Goal: Transaction & Acquisition: Purchase product/service

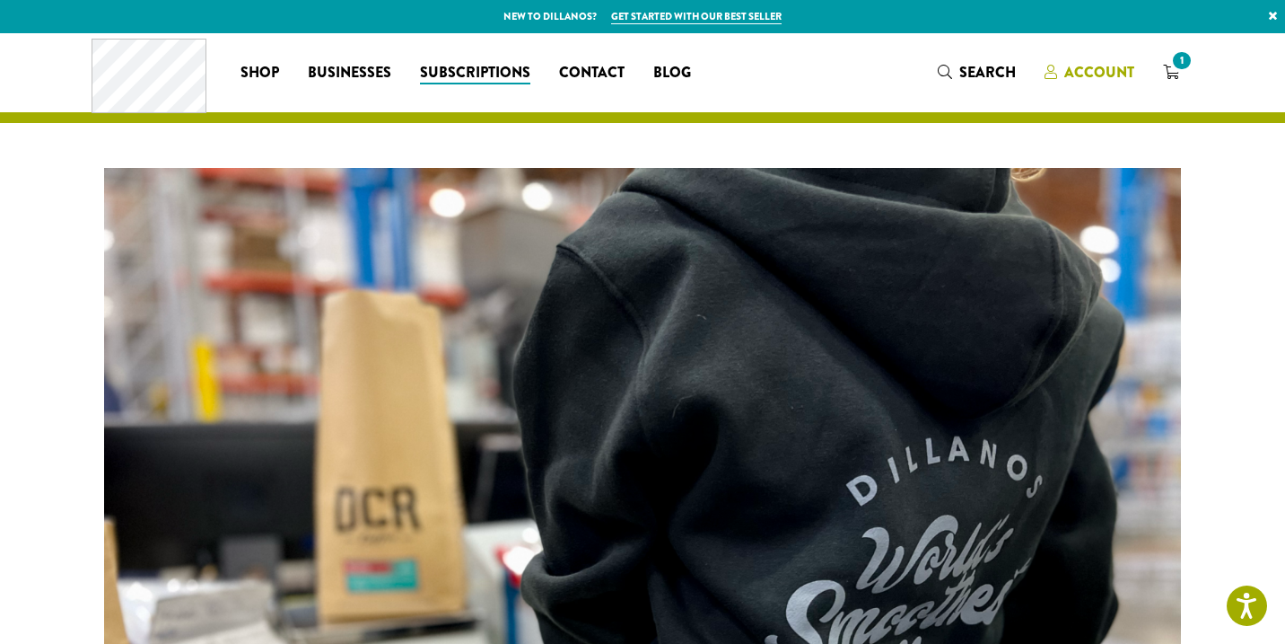
click at [1097, 61] on link "Account" at bounding box center [1089, 72] width 118 height 30
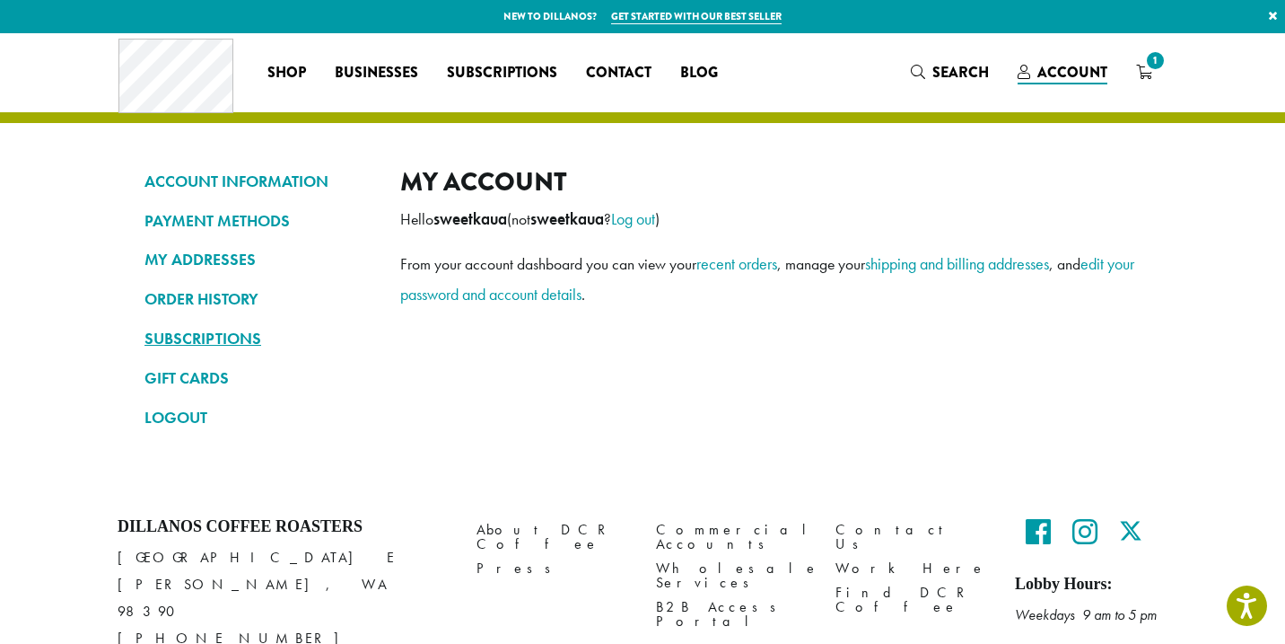
click at [211, 341] on link "SUBSCRIPTIONS" at bounding box center [259, 338] width 229 height 31
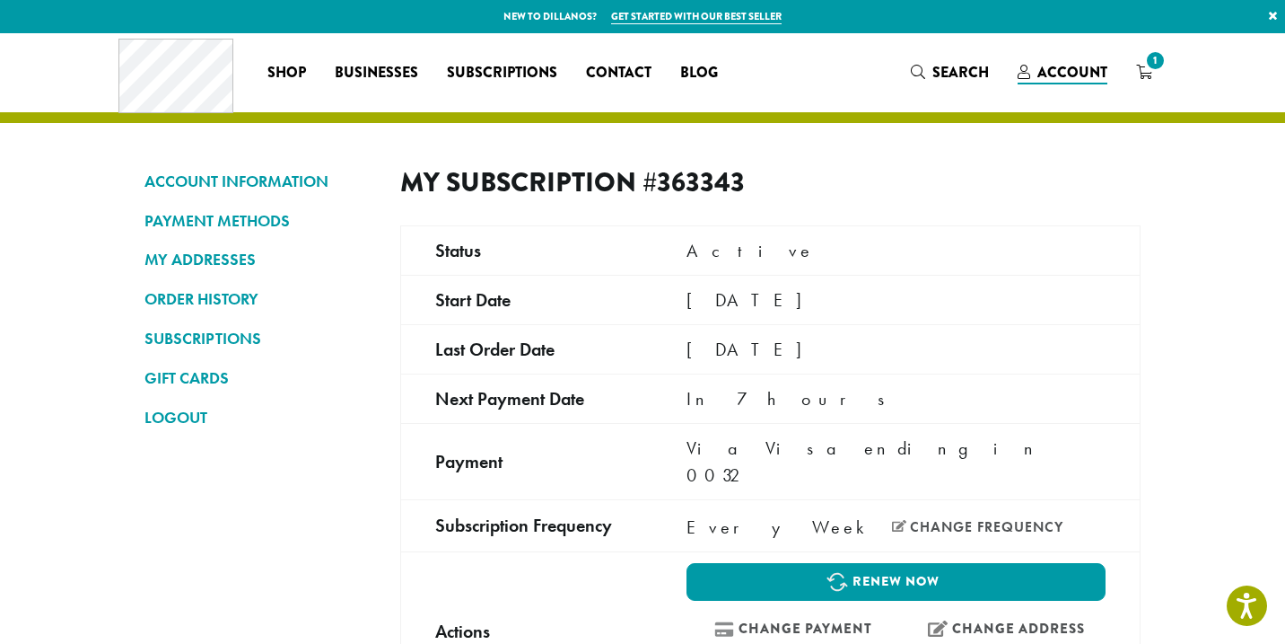
scroll to position [110, 0]
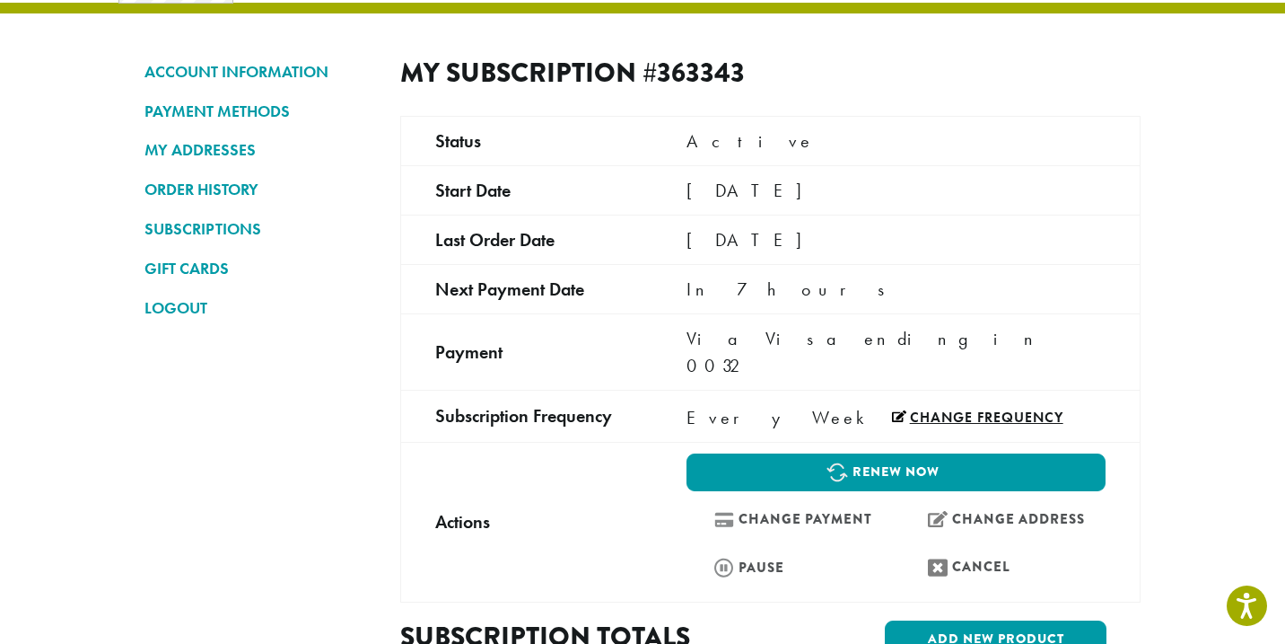
click at [892, 410] on link "Change frequency" at bounding box center [977, 417] width 171 height 14
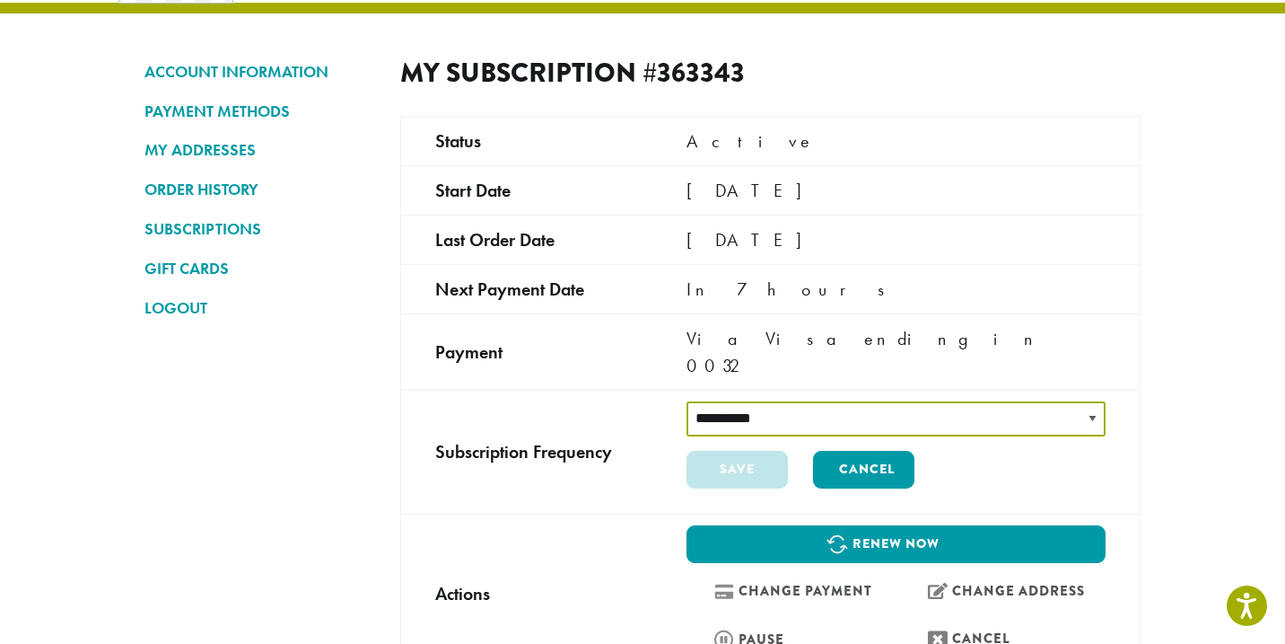
click at [855, 401] on select "**********" at bounding box center [896, 418] width 419 height 35
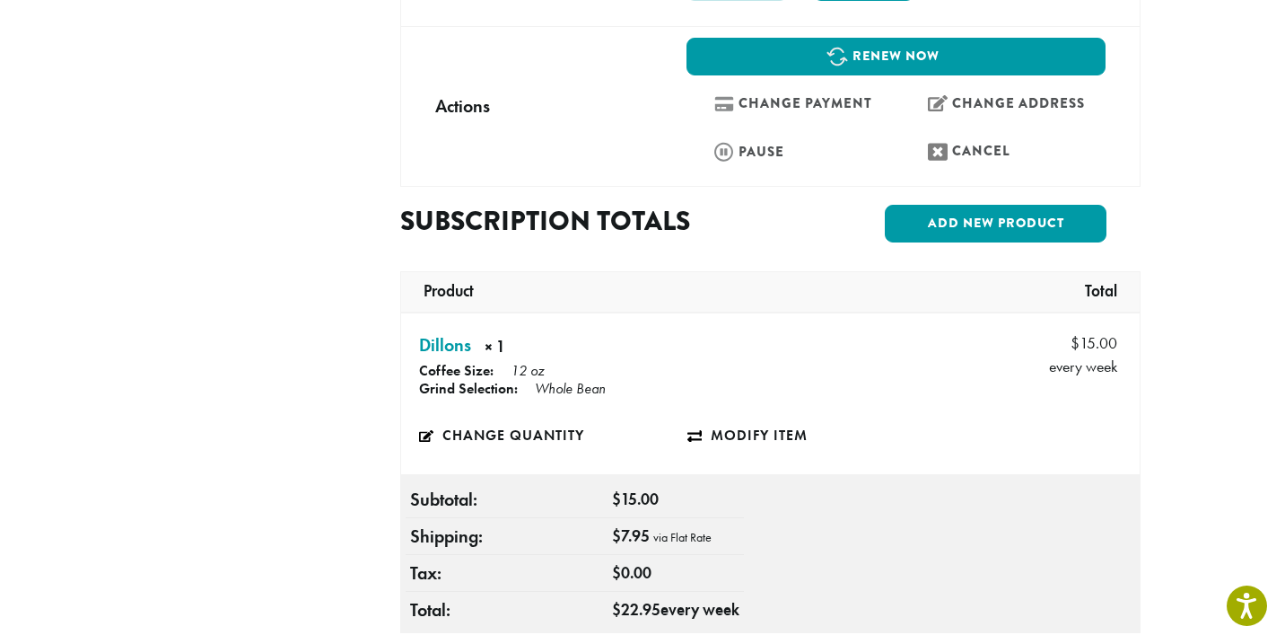
scroll to position [599, 0]
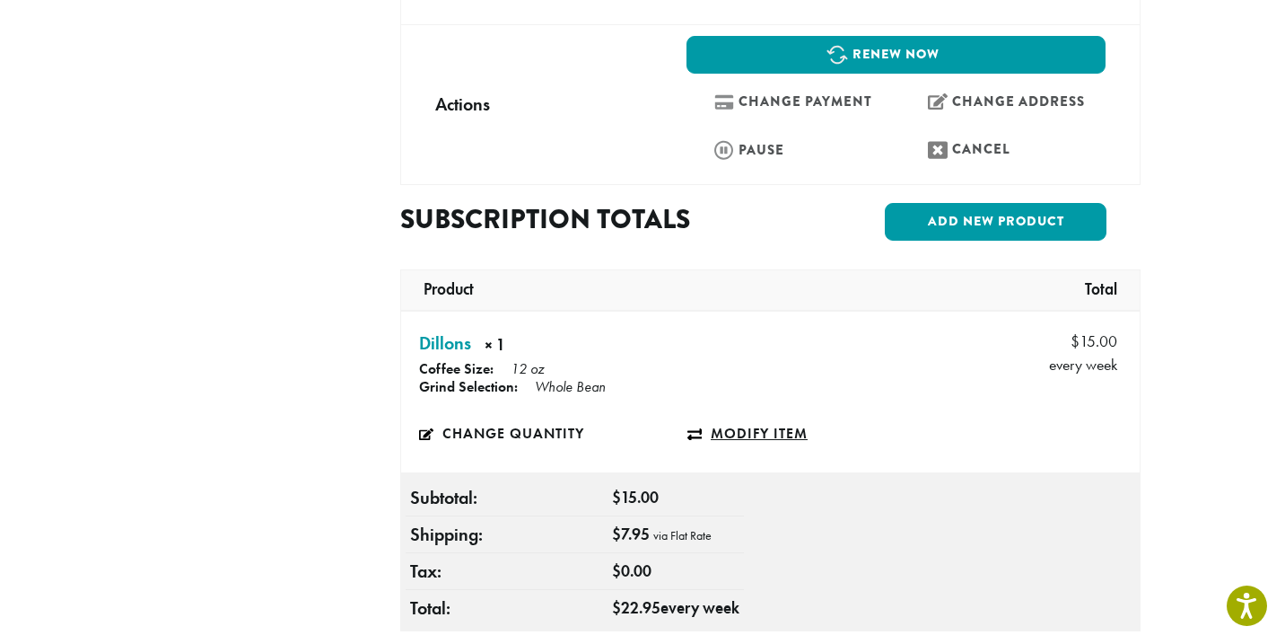
click at [732, 413] on link "Modify item" at bounding box center [822, 433] width 268 height 41
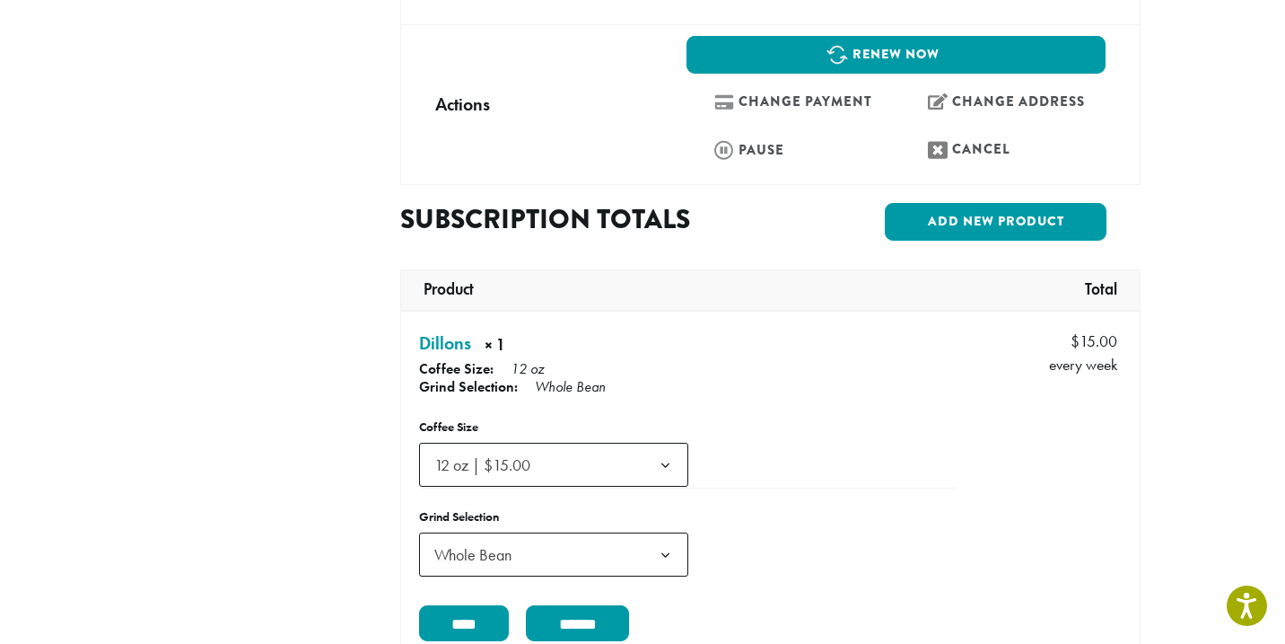
click at [607, 444] on span "12 oz | $15.00" at bounding box center [553, 465] width 269 height 44
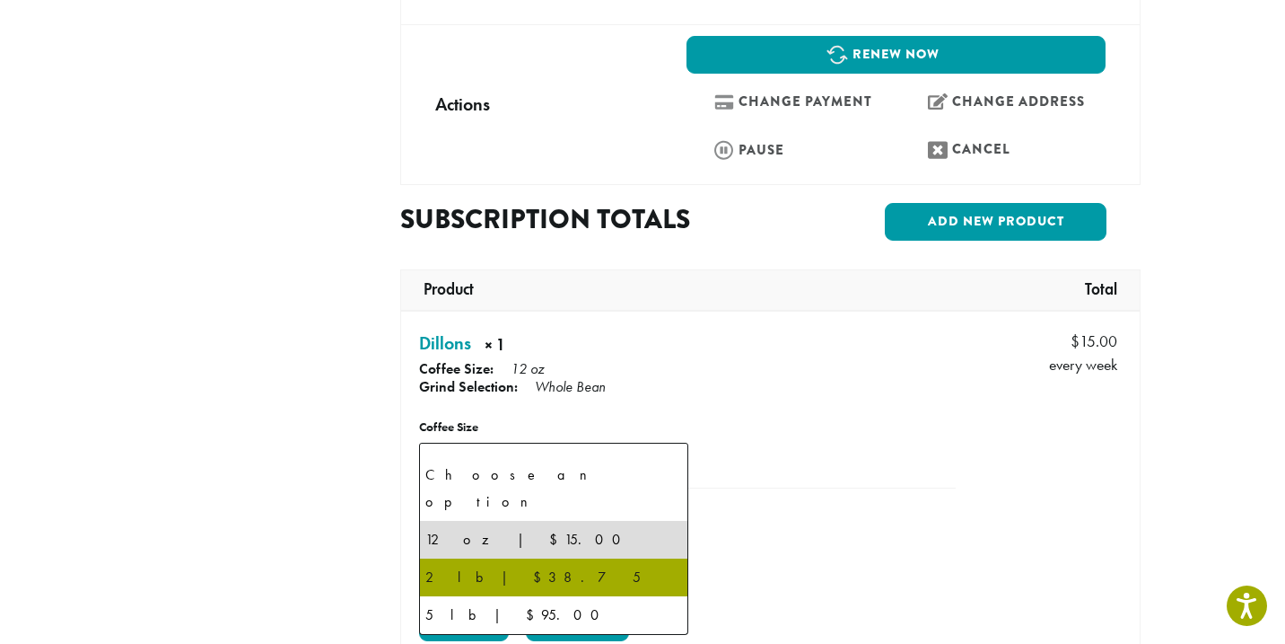
select select "**********"
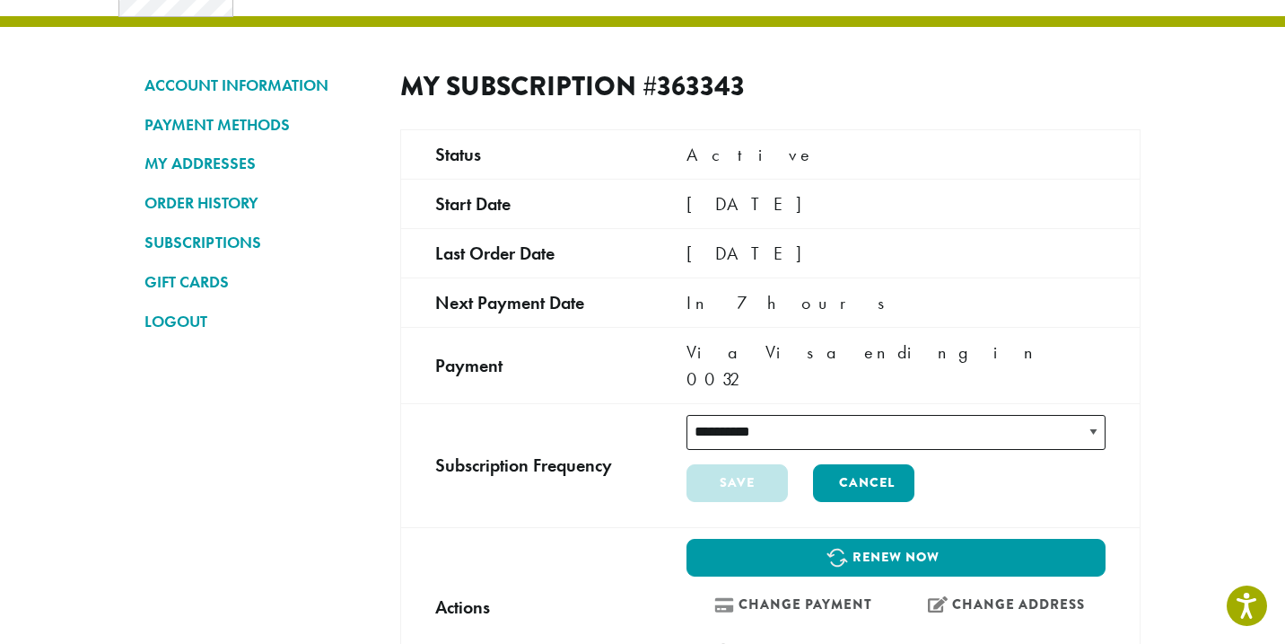
scroll to position [0, 0]
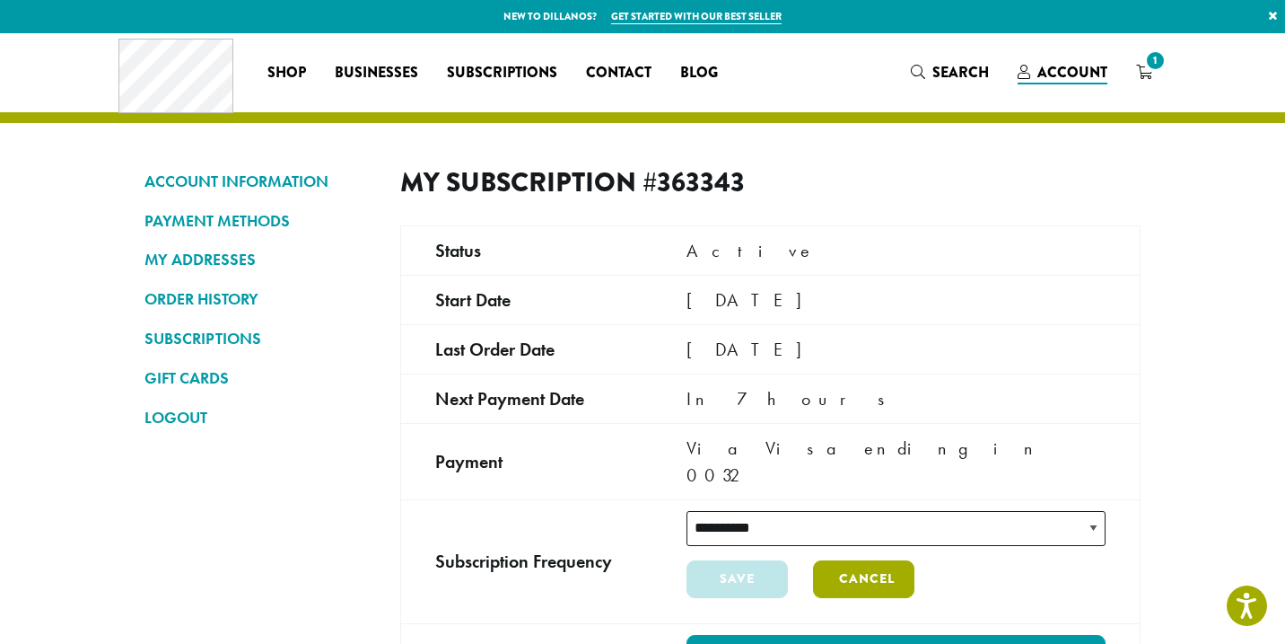
click at [828, 560] on link "Cancel" at bounding box center [863, 579] width 101 height 38
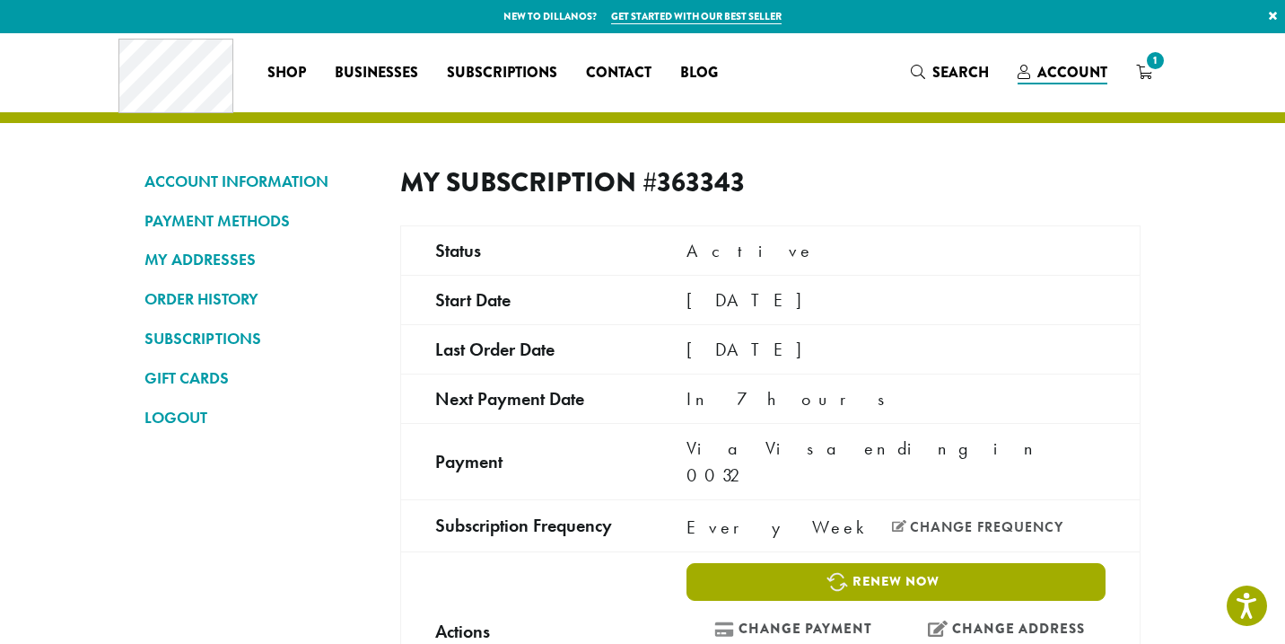
click at [910, 563] on link "Renew now" at bounding box center [896, 582] width 419 height 38
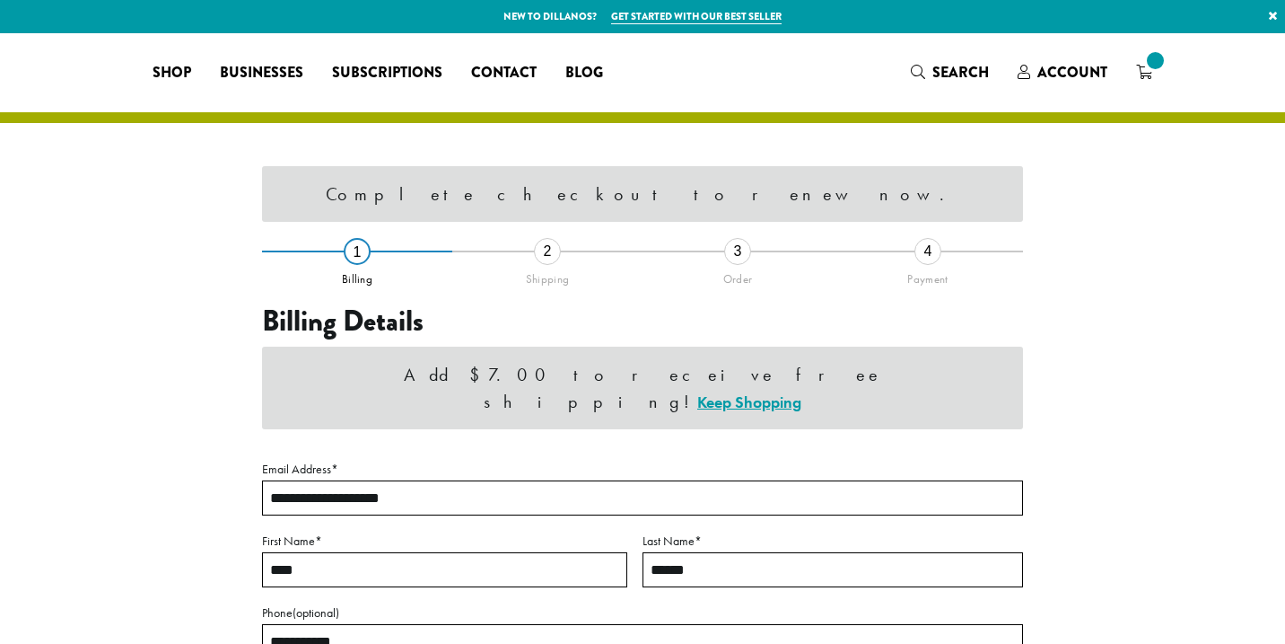
select select "**"
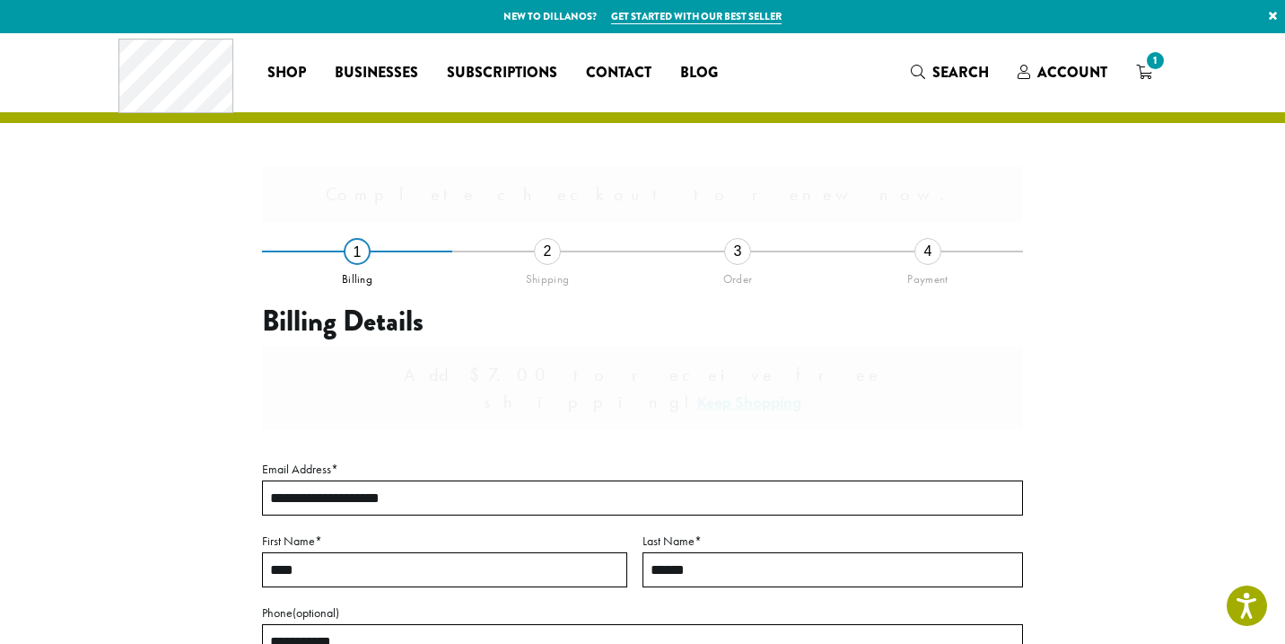
scroll to position [522, 0]
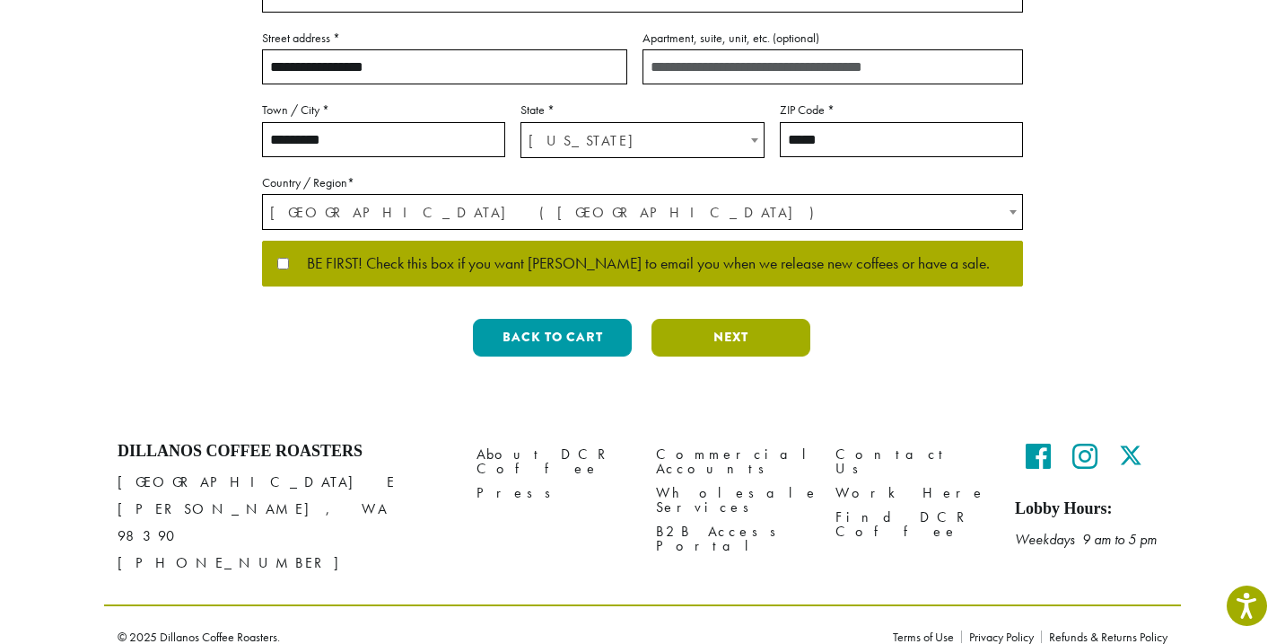
click at [736, 338] on button "Next" at bounding box center [731, 338] width 159 height 38
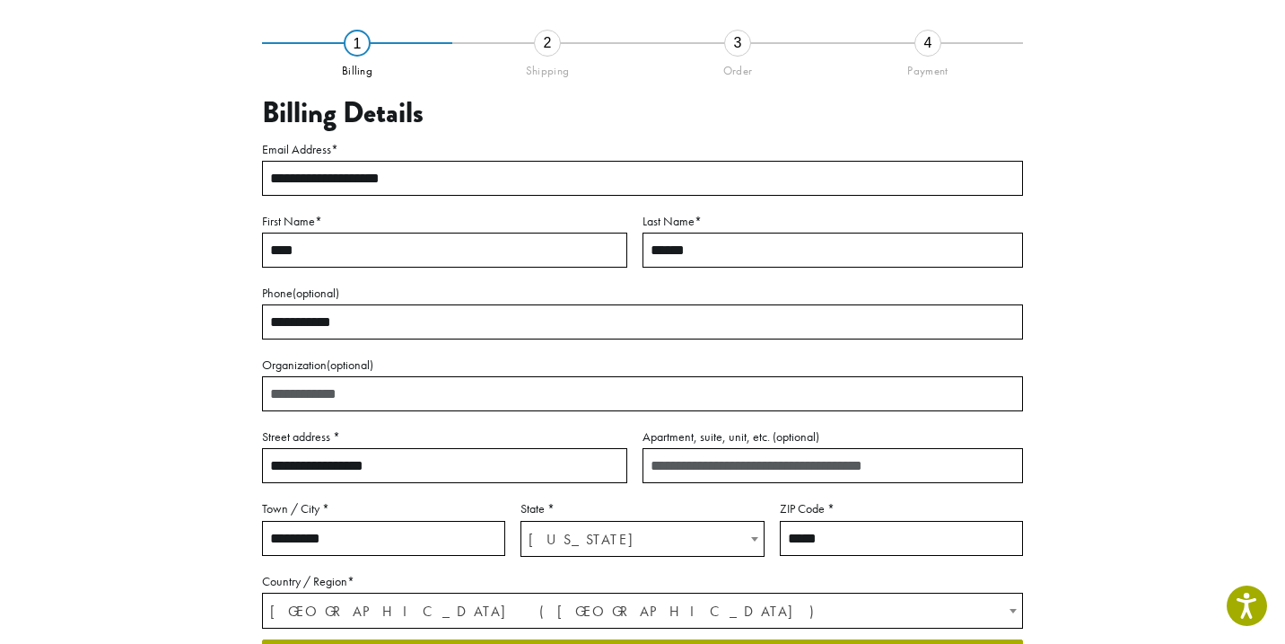
scroll to position [102, 0]
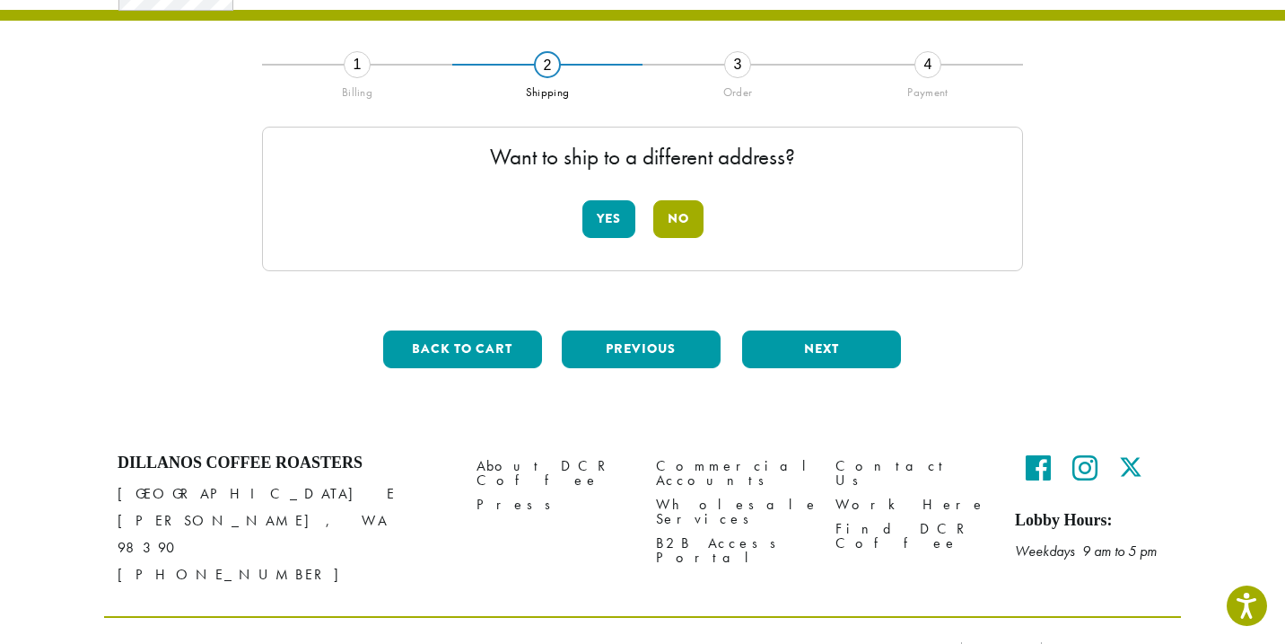
click at [671, 213] on button "No" at bounding box center [678, 219] width 50 height 38
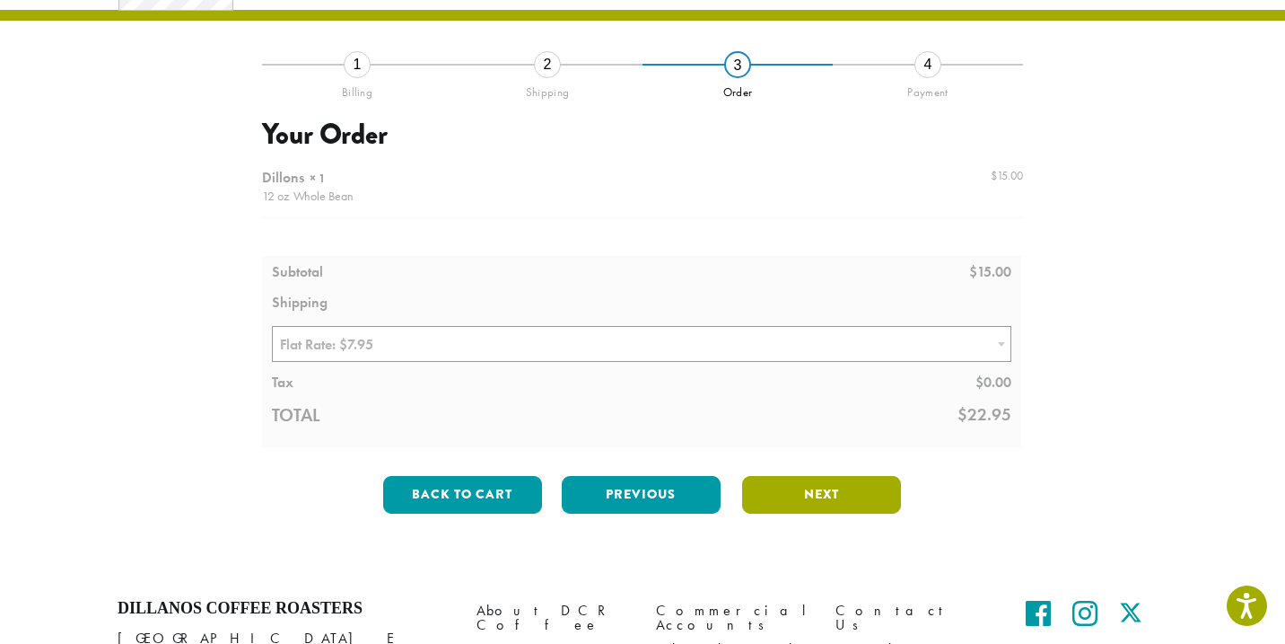
click at [797, 504] on button "Next" at bounding box center [821, 495] width 159 height 38
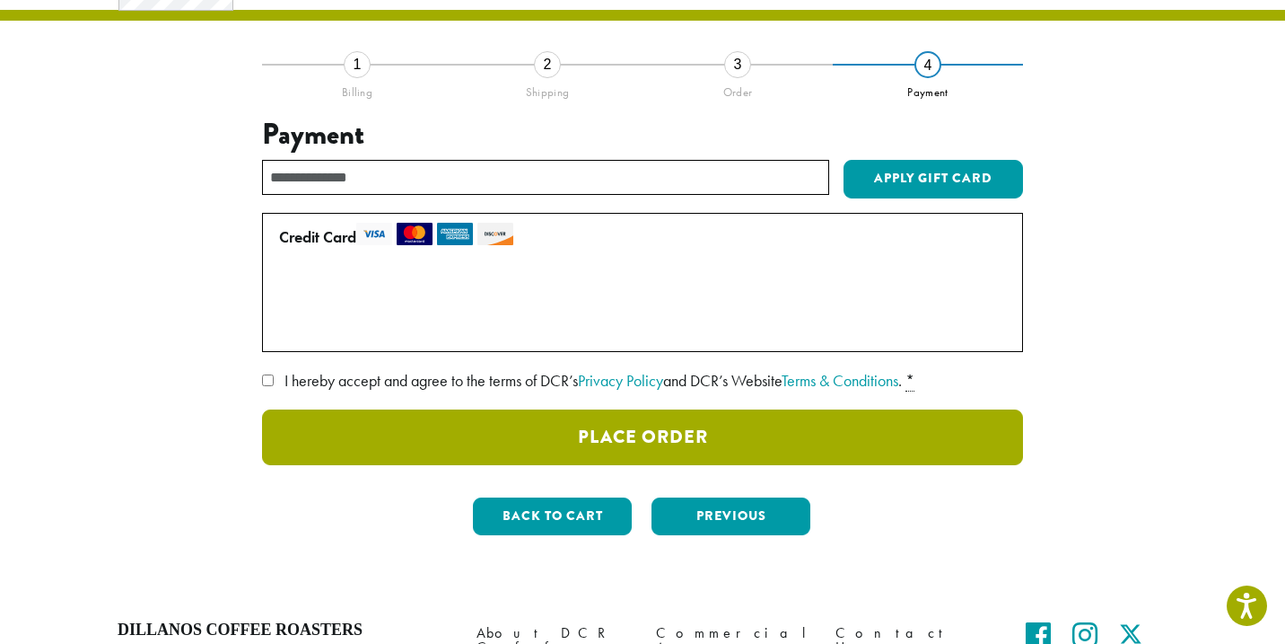
click at [350, 428] on button "Place Order" at bounding box center [642, 437] width 761 height 56
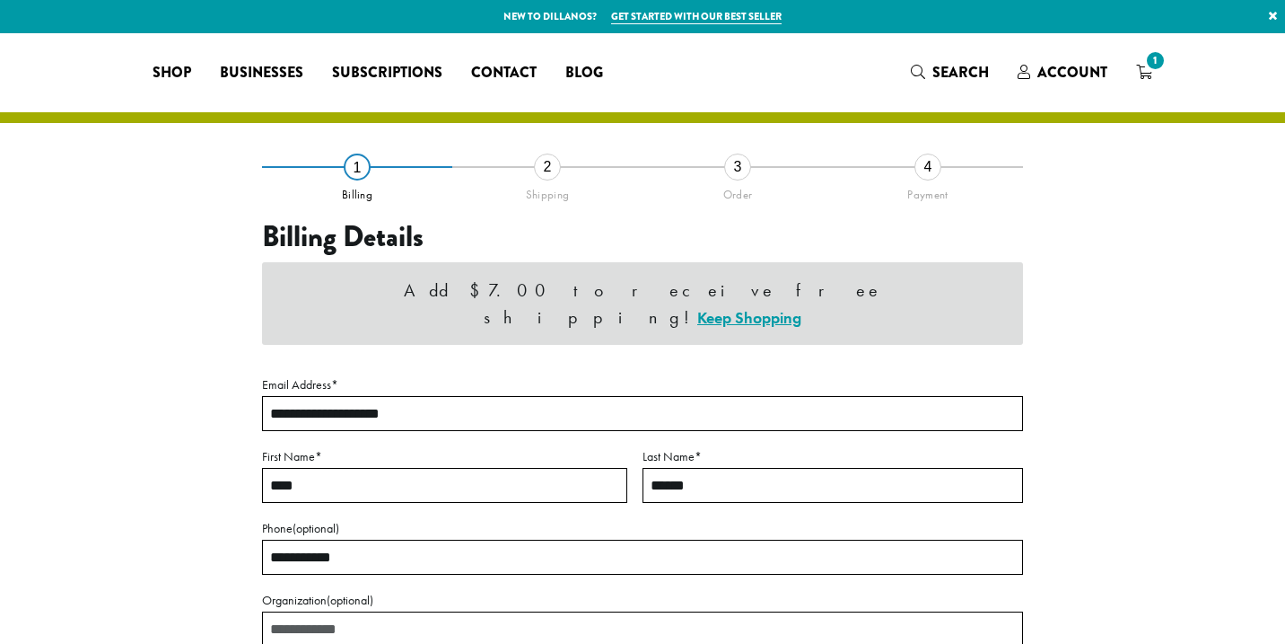
select select "**"
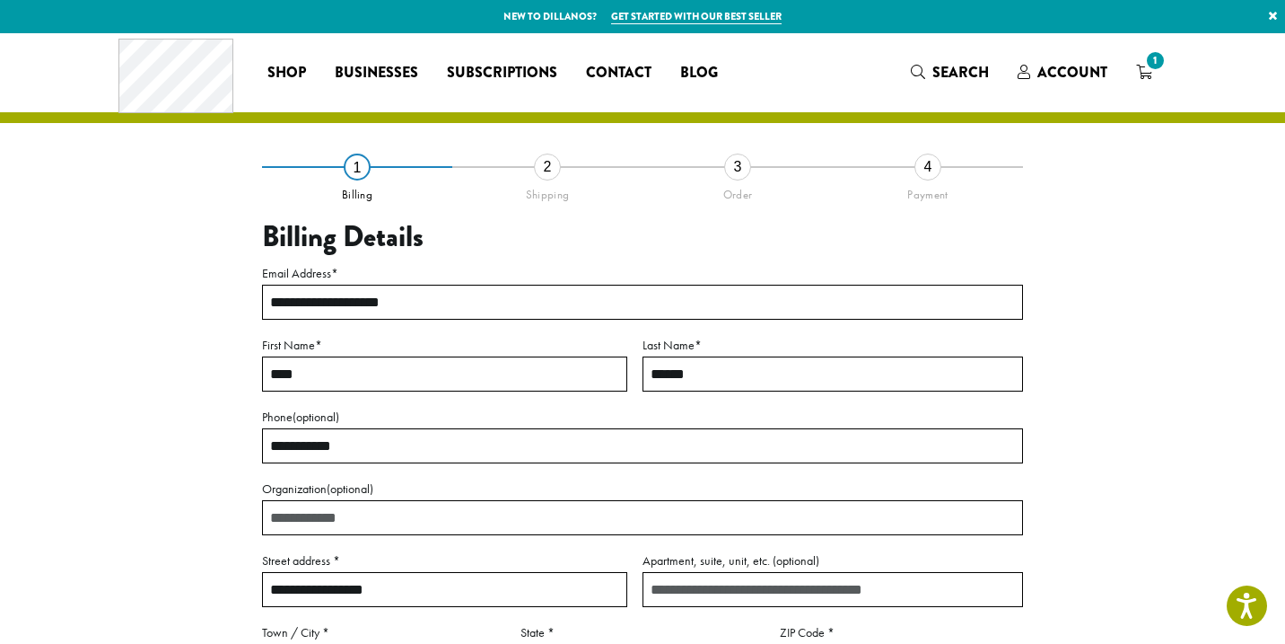
scroll to position [522, 0]
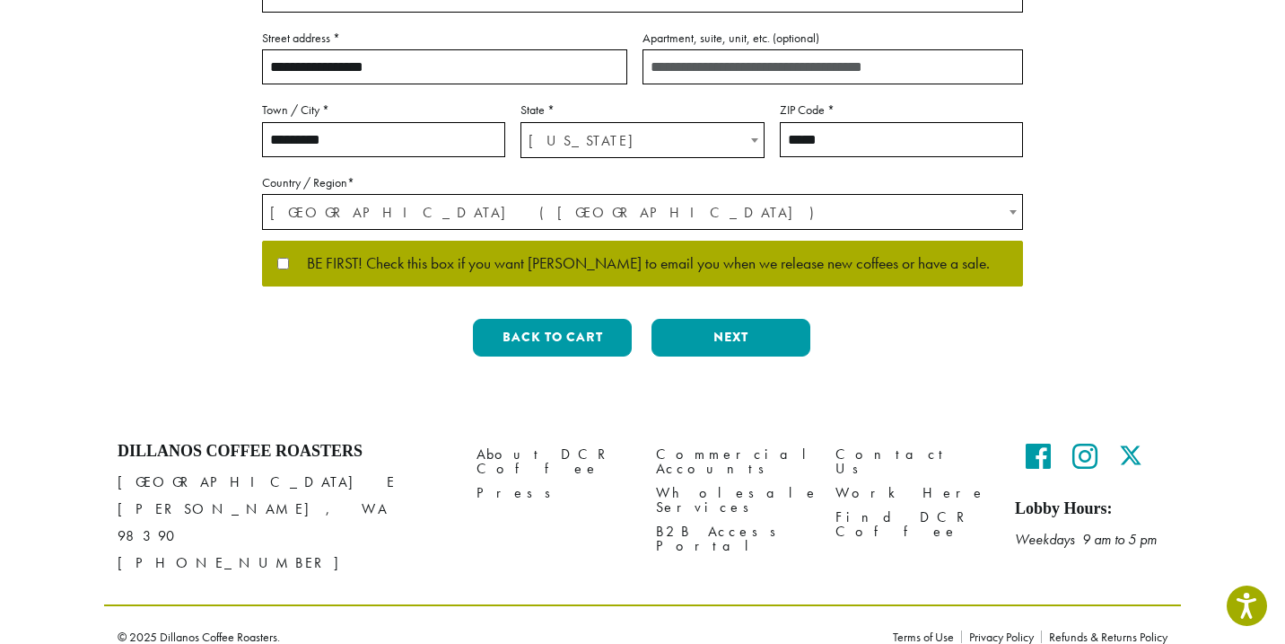
click at [649, 317] on div "**********" at bounding box center [642, 8] width 761 height 728
click at [671, 328] on button "Next" at bounding box center [731, 338] width 159 height 38
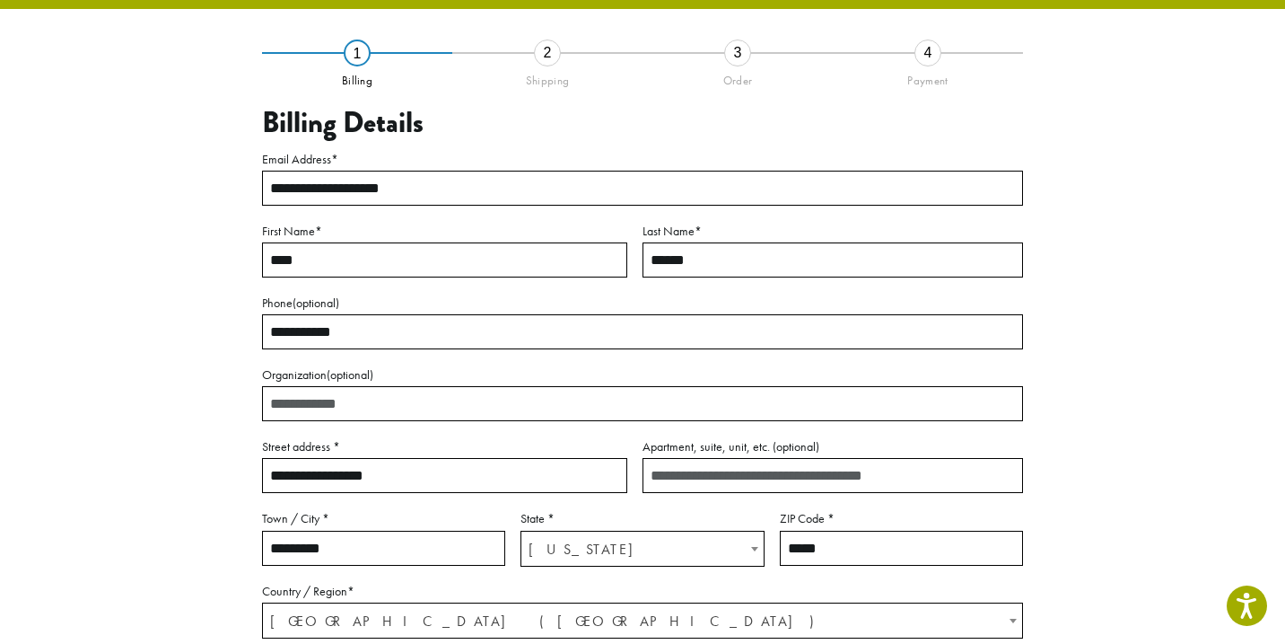
scroll to position [102, 0]
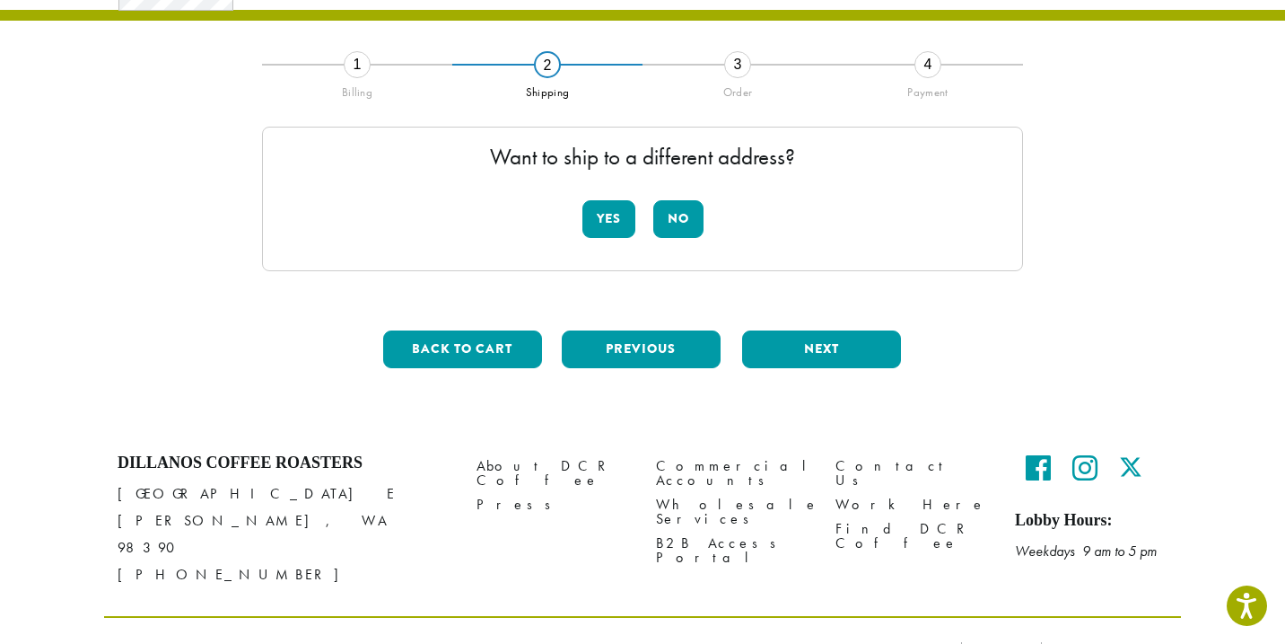
click at [692, 197] on div "Want to ship to a different address? Yes No" at bounding box center [642, 199] width 761 height 145
click at [681, 226] on button "No" at bounding box center [678, 219] width 50 height 38
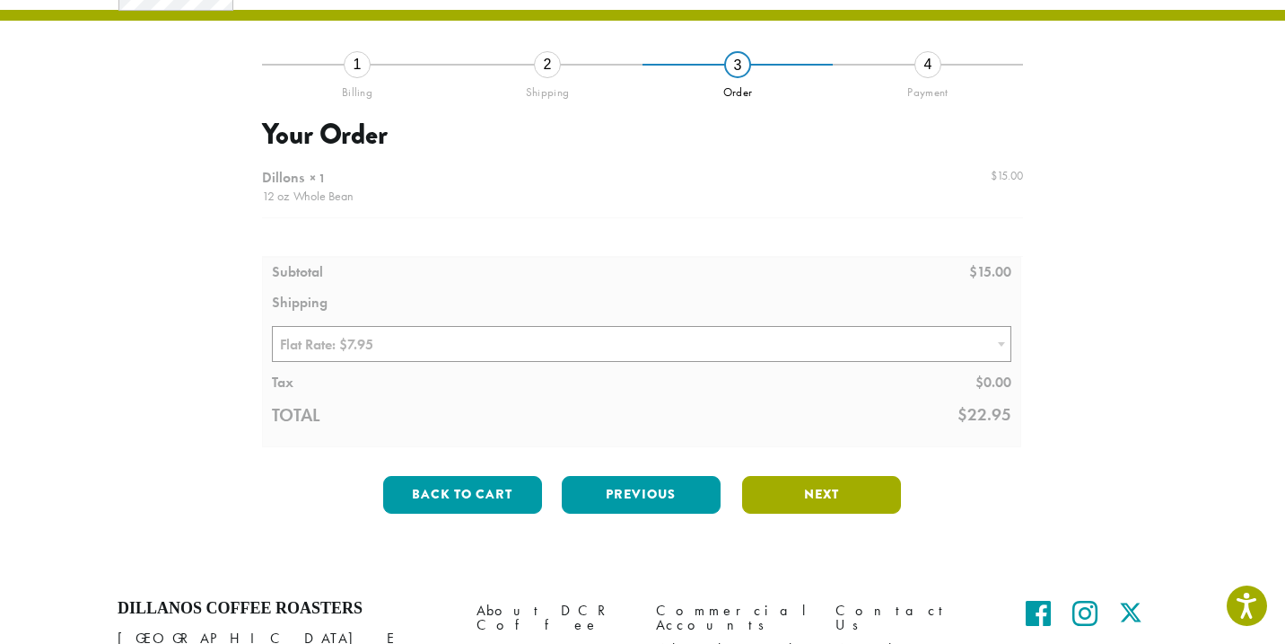
click at [800, 504] on button "Next" at bounding box center [821, 495] width 159 height 38
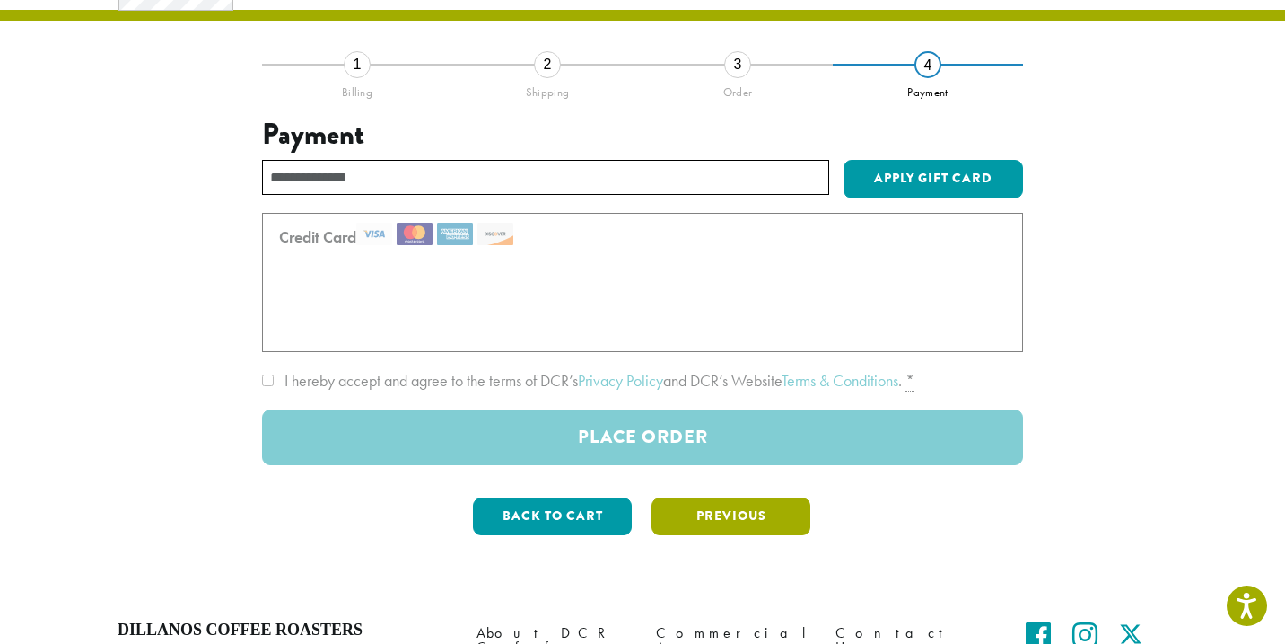
click at [791, 522] on button "Previous" at bounding box center [731, 516] width 159 height 38
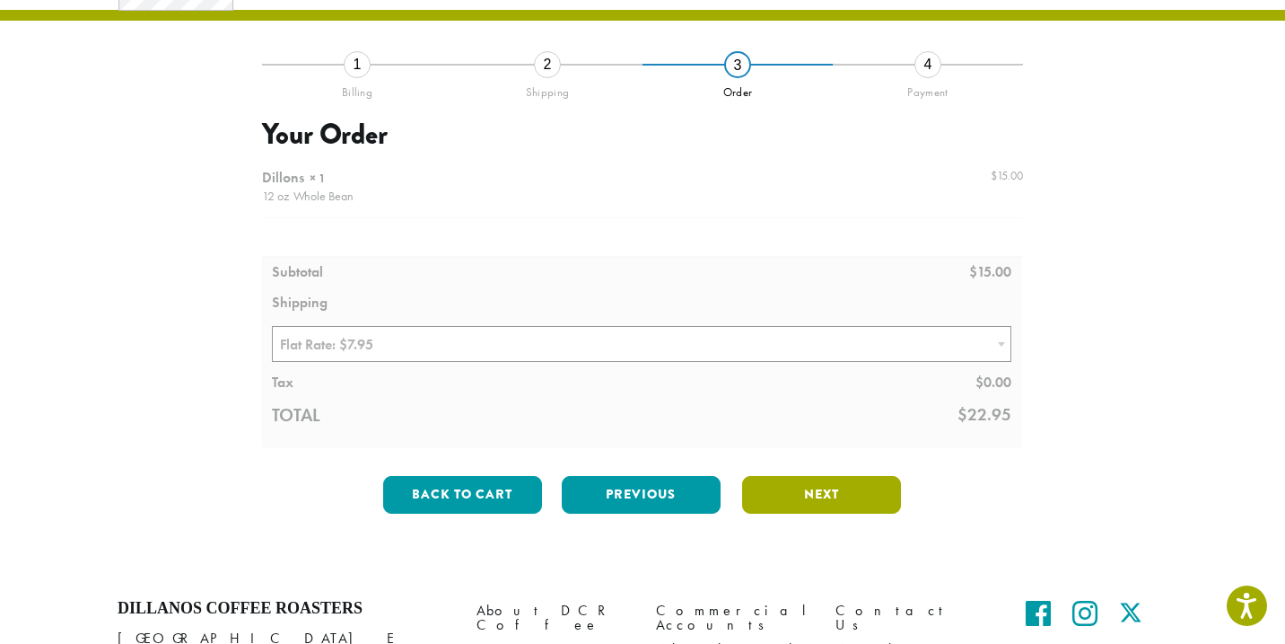
click at [811, 491] on button "Next" at bounding box center [821, 495] width 159 height 38
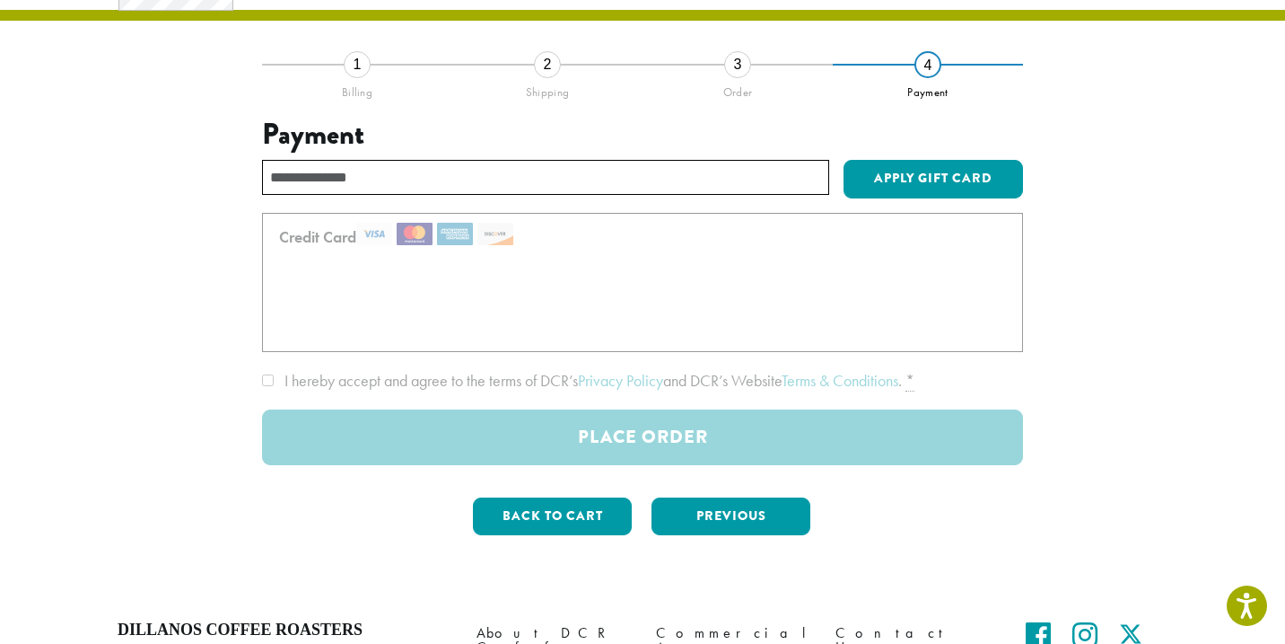
click at [809, 445] on div at bounding box center [642, 339] width 761 height 252
click at [340, 255] on div at bounding box center [642, 339] width 761 height 252
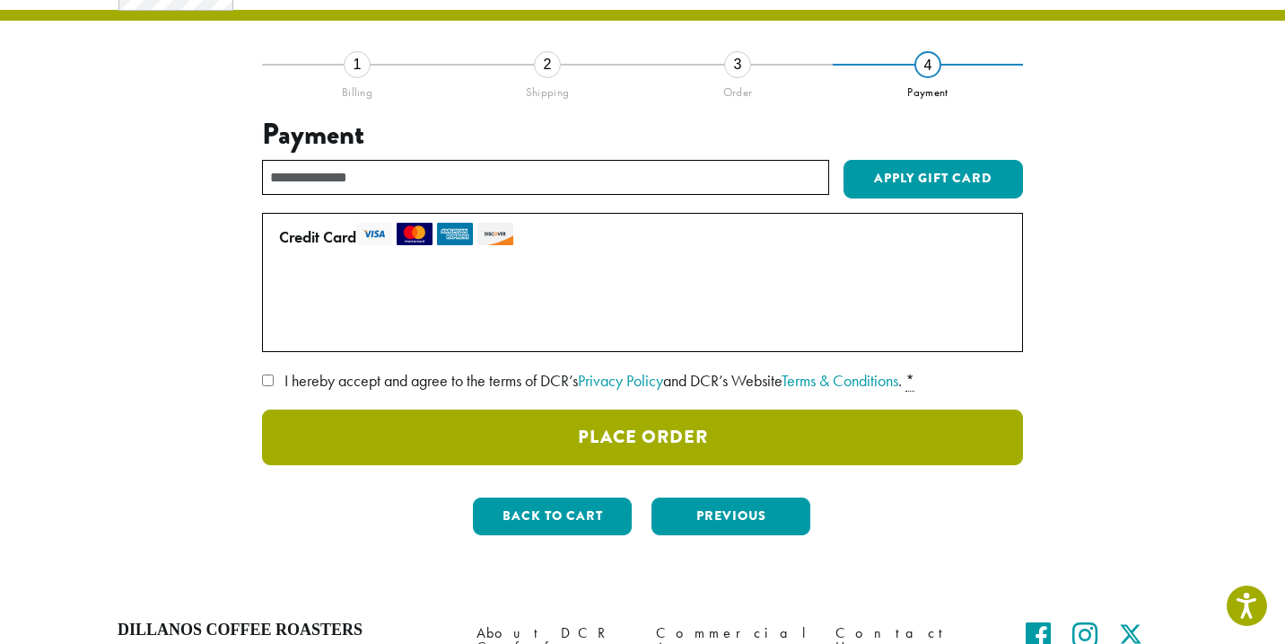
click at [386, 441] on button "Place Order" at bounding box center [642, 437] width 761 height 56
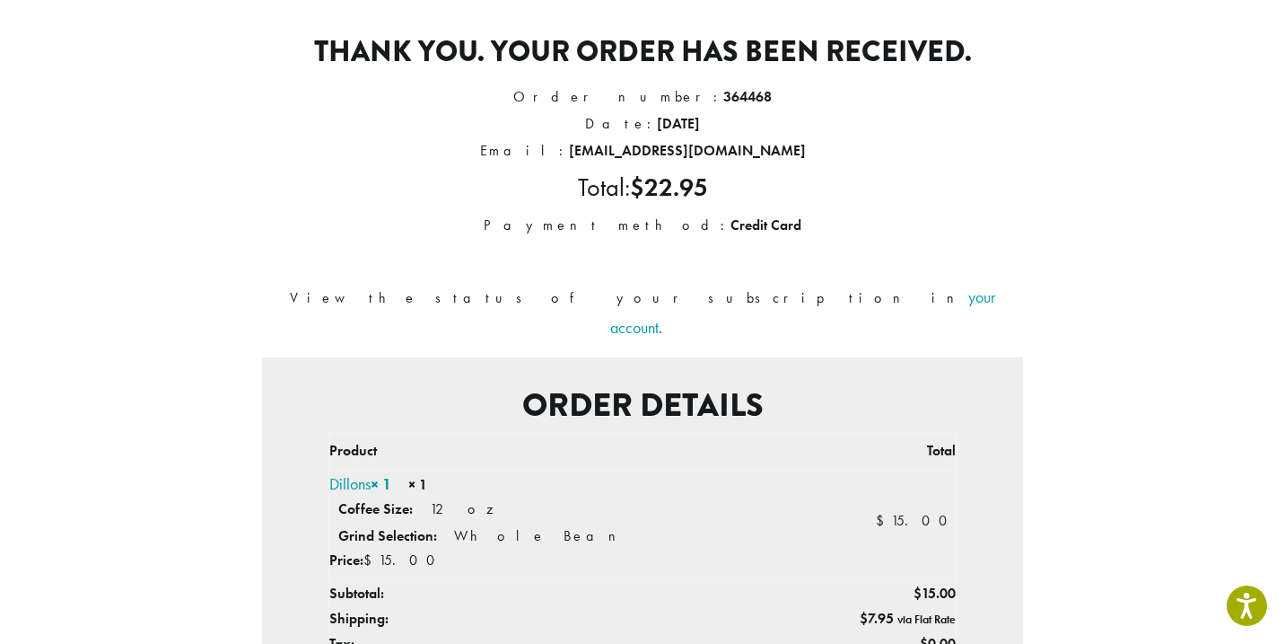
scroll to position [159, 0]
